Goal: Navigation & Orientation: Go to known website

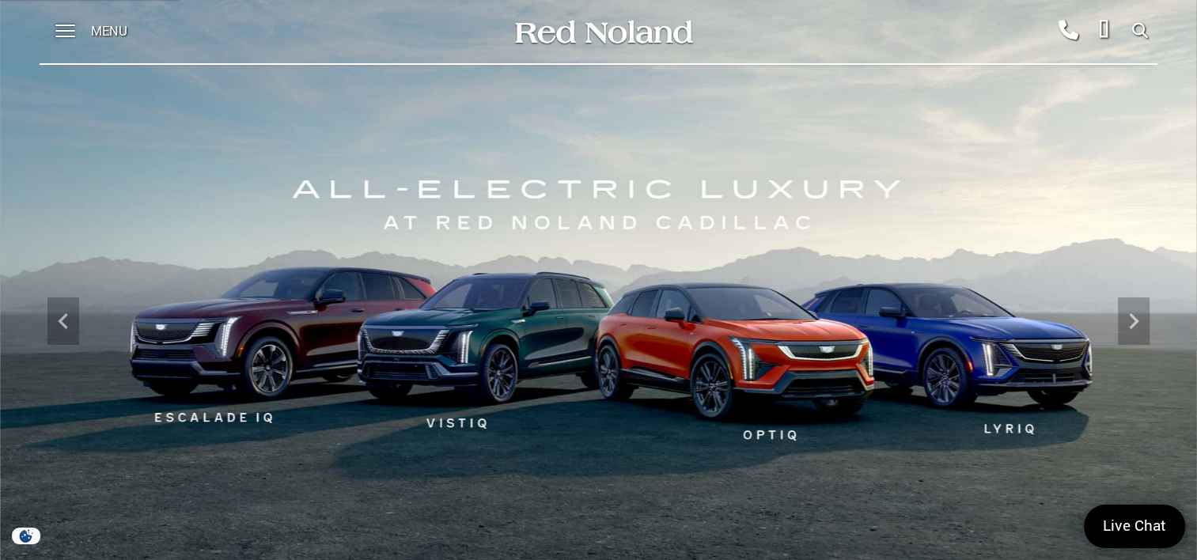
click at [1140, 32] on icon at bounding box center [1140, 31] width 16 height 1
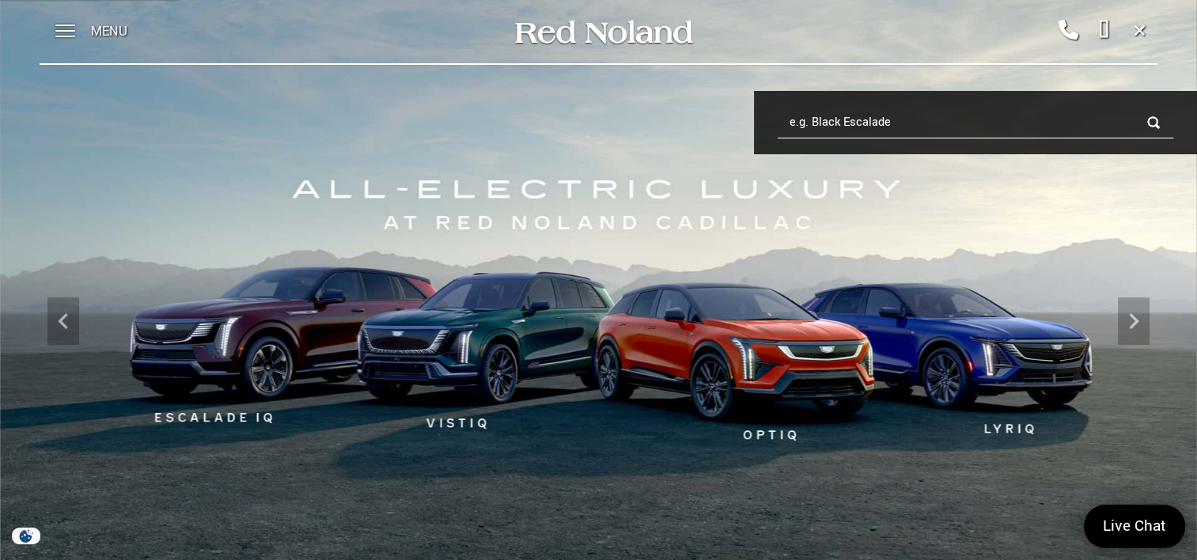
click at [851, 126] on input "e.g. Black Escalade" at bounding box center [976, 123] width 396 height 32
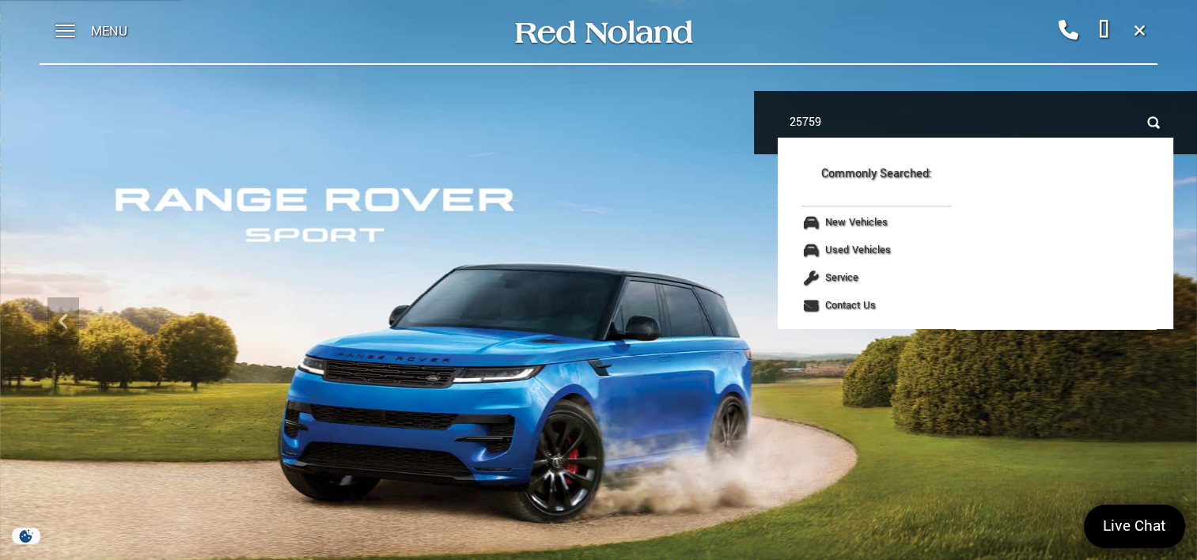
type input "25759"
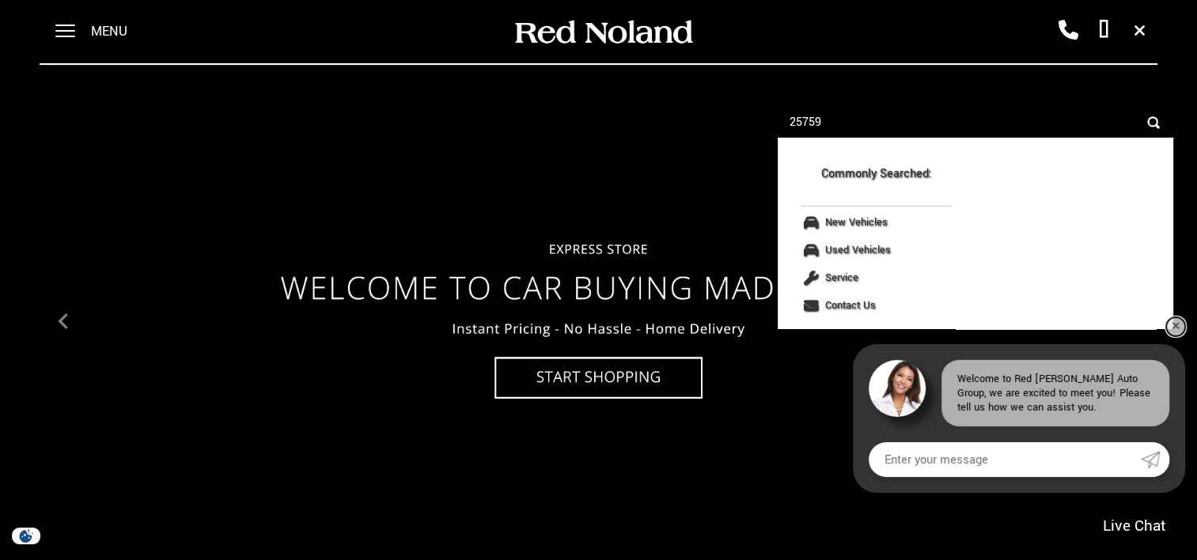
click at [1177, 325] on link "✕" at bounding box center [1175, 326] width 19 height 19
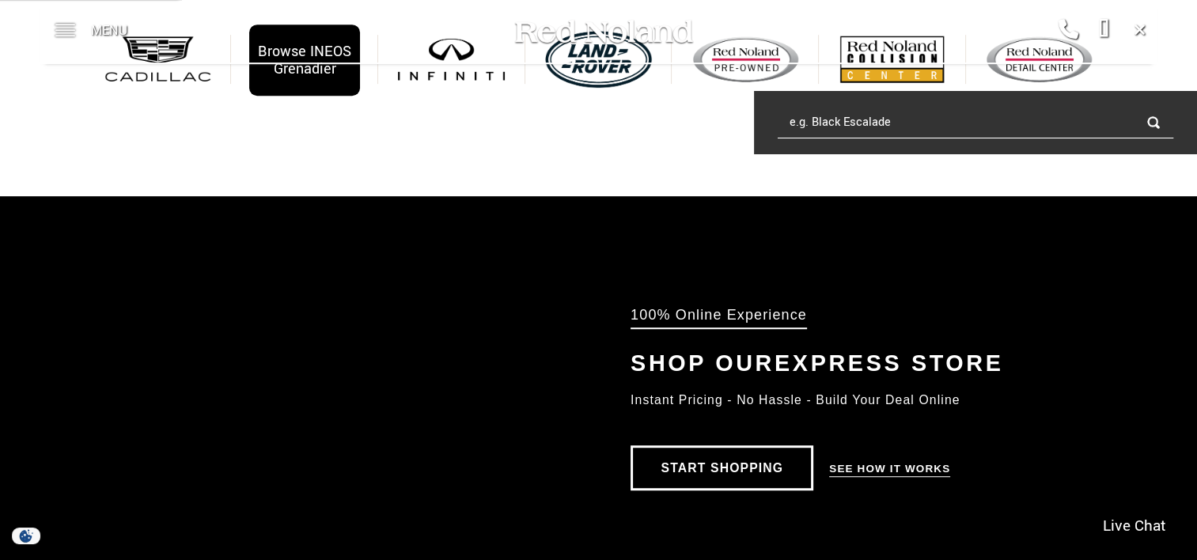
scroll to position [633, 0]
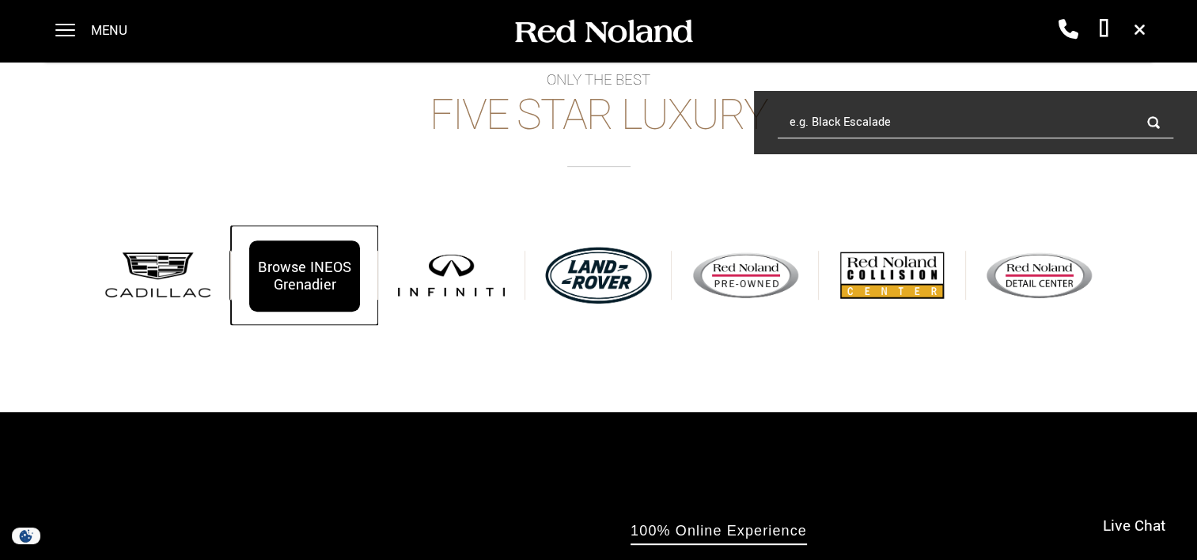
click at [279, 286] on div "Browse INEOS Grenadier" at bounding box center [304, 276] width 110 height 71
